Goal: Transaction & Acquisition: Purchase product/service

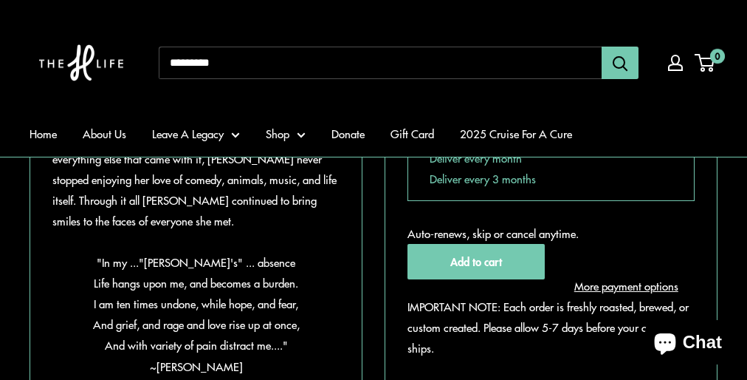
scroll to position [64, 0]
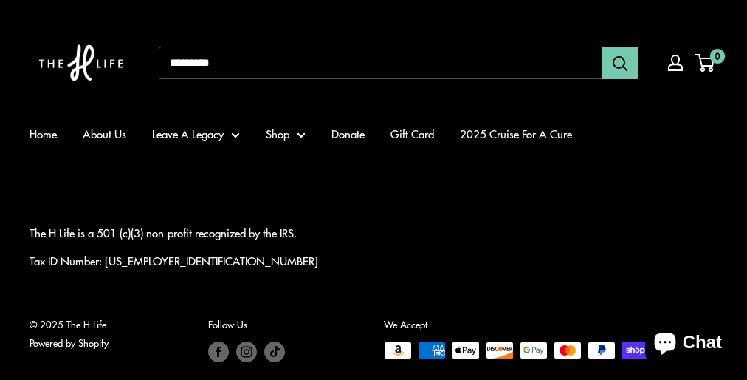
click at [374, 78] on input "Search..." at bounding box center [380, 63] width 443 height 32
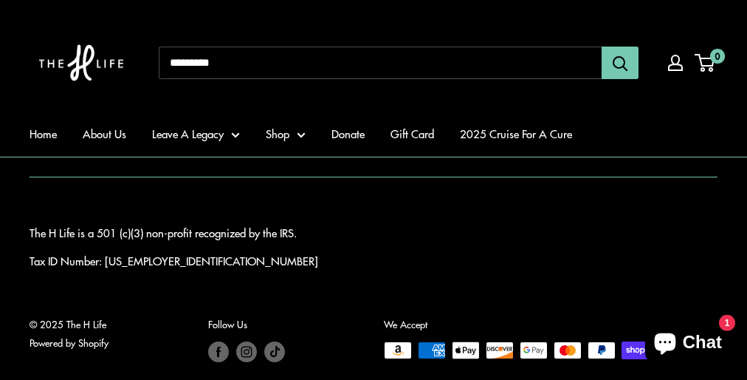
click at [374, 78] on input "Search..." at bounding box center [380, 63] width 443 height 32
